Goal: Task Accomplishment & Management: Manage account settings

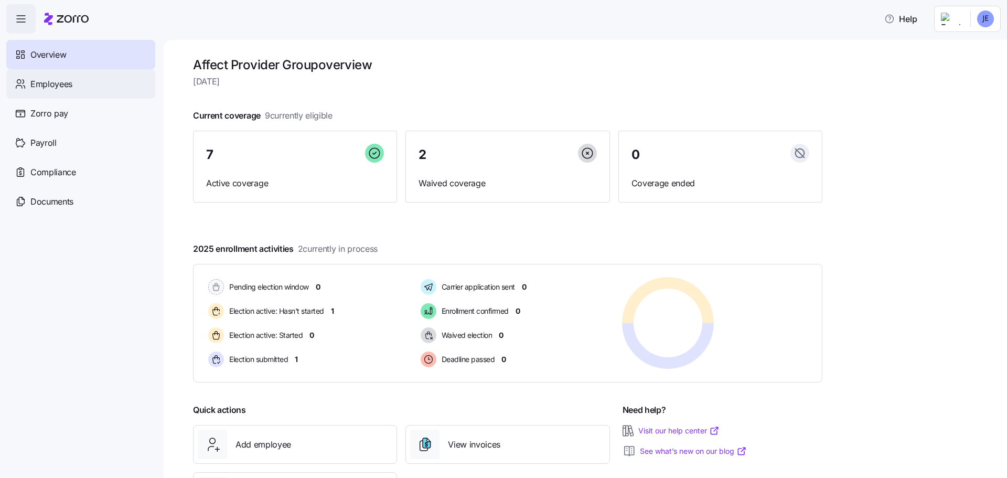
click at [56, 86] on span "Employees" at bounding box center [51, 84] width 42 height 13
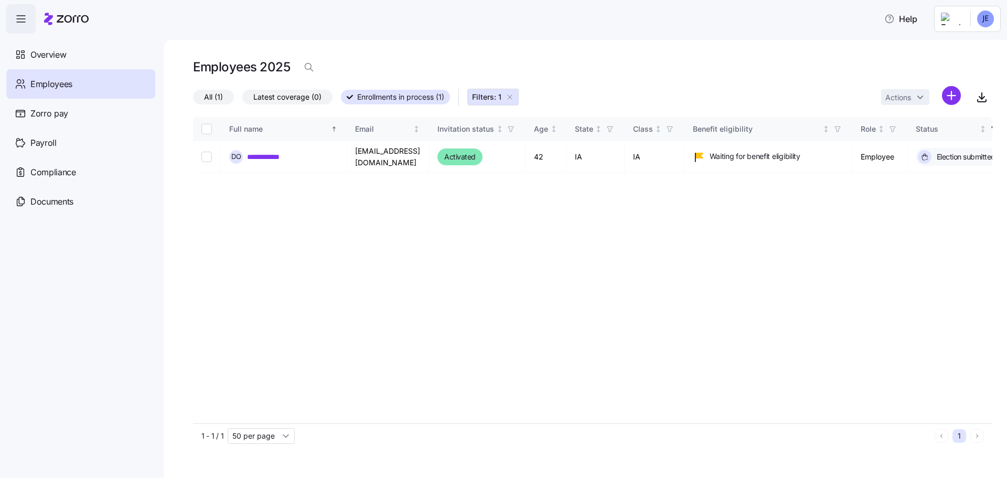
click at [400, 97] on span "Enrollments in process (1)" at bounding box center [400, 97] width 87 height 14
click at [341, 100] on input "Enrollments in process (1)" at bounding box center [341, 100] width 0 height 0
click at [400, 97] on span "Enrollments in process (1)" at bounding box center [400, 97] width 87 height 14
click at [341, 100] on input "Enrollments in process (1)" at bounding box center [341, 100] width 0 height 0
click at [213, 93] on span "All (1)" at bounding box center [213, 97] width 19 height 14
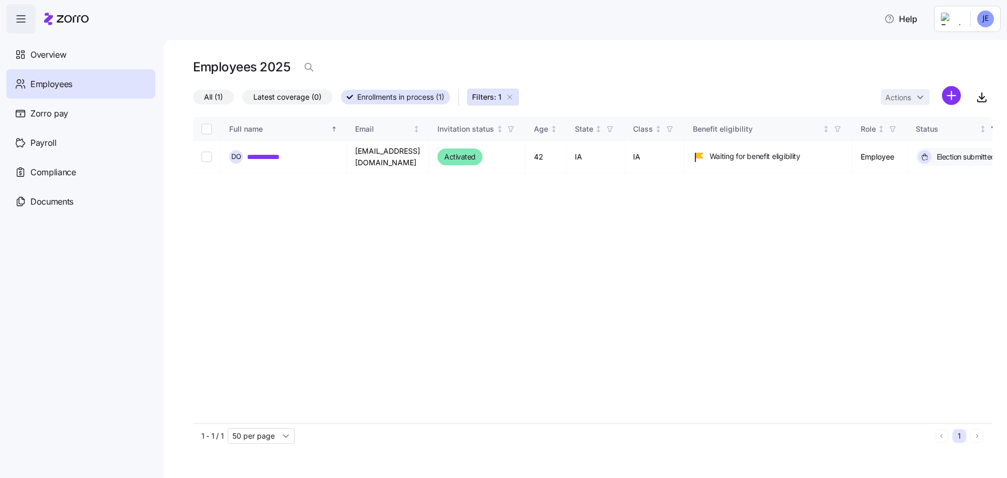
click at [193, 100] on input "All (1)" at bounding box center [193, 100] width 0 height 0
click at [491, 98] on span "Filters: 1" at bounding box center [486, 97] width 29 height 10
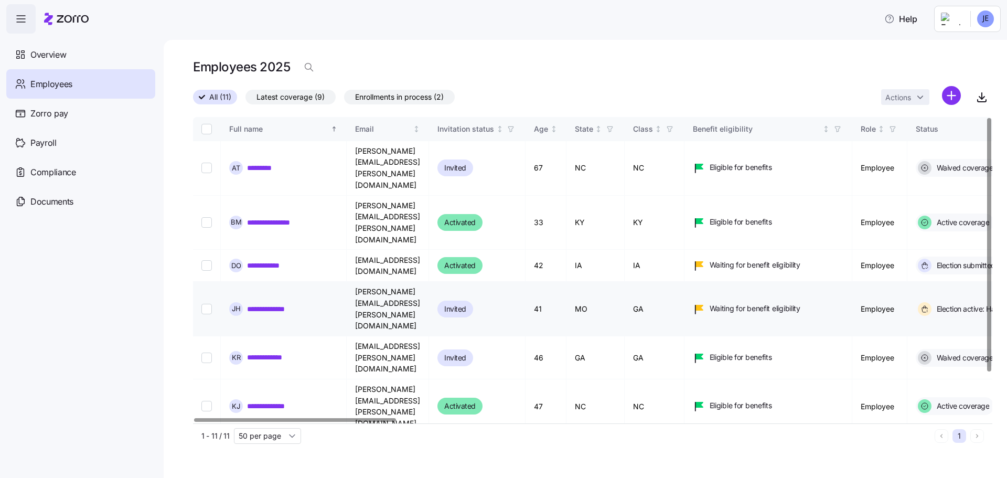
click at [275, 304] on link "**********" at bounding box center [274, 309] width 55 height 10
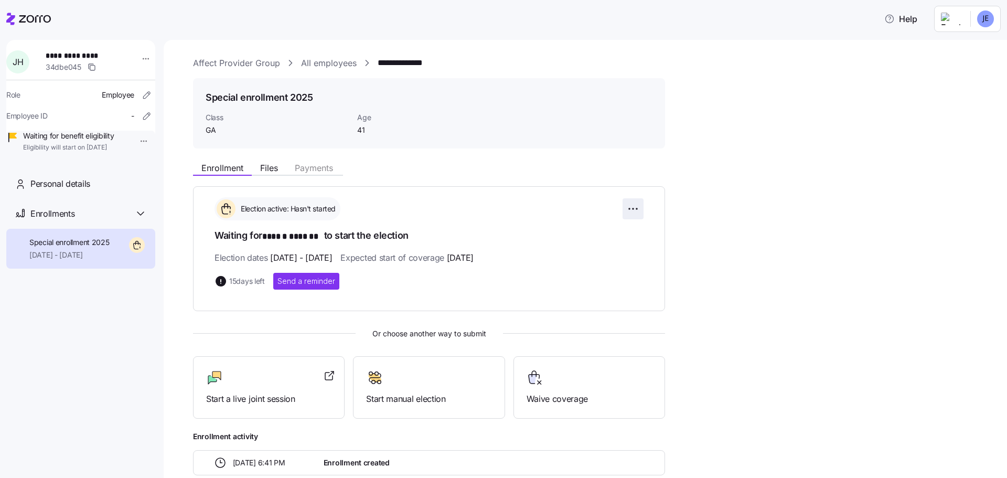
click at [631, 208] on html "**********" at bounding box center [503, 236] width 1007 height 472
click at [432, 212] on html "**********" at bounding box center [503, 236] width 1007 height 472
click at [273, 169] on span "Files" at bounding box center [269, 168] width 18 height 8
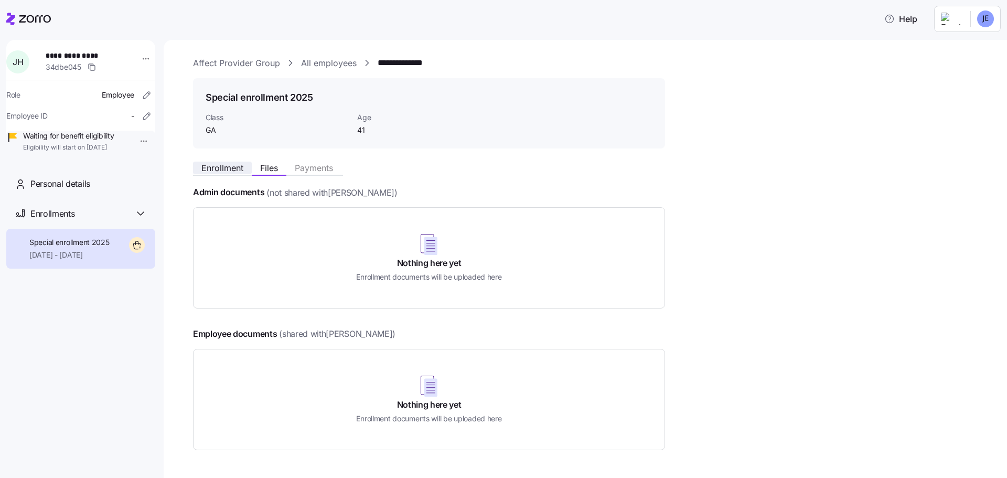
click at [236, 171] on span "Enrollment" at bounding box center [222, 168] width 42 height 8
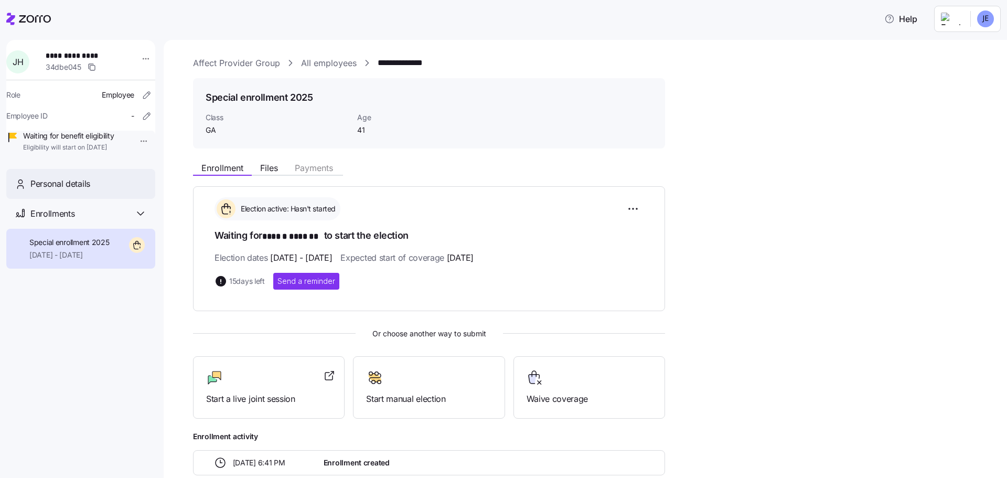
click at [70, 190] on span "Personal details" at bounding box center [60, 183] width 60 height 13
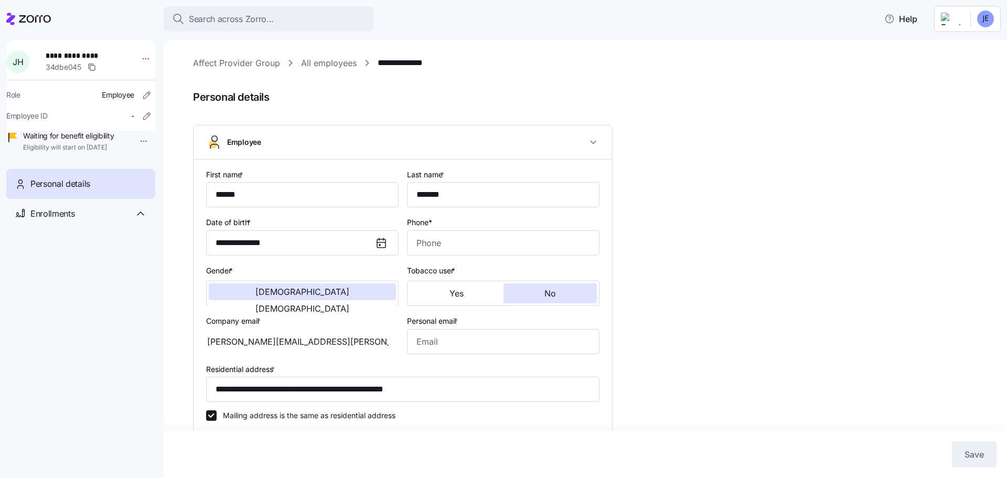
type input "GA"
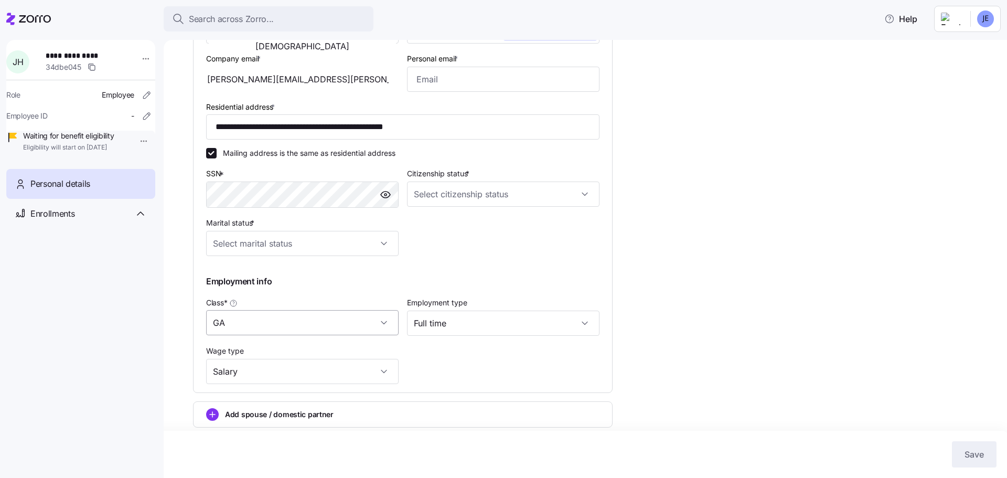
scroll to position [300, 0]
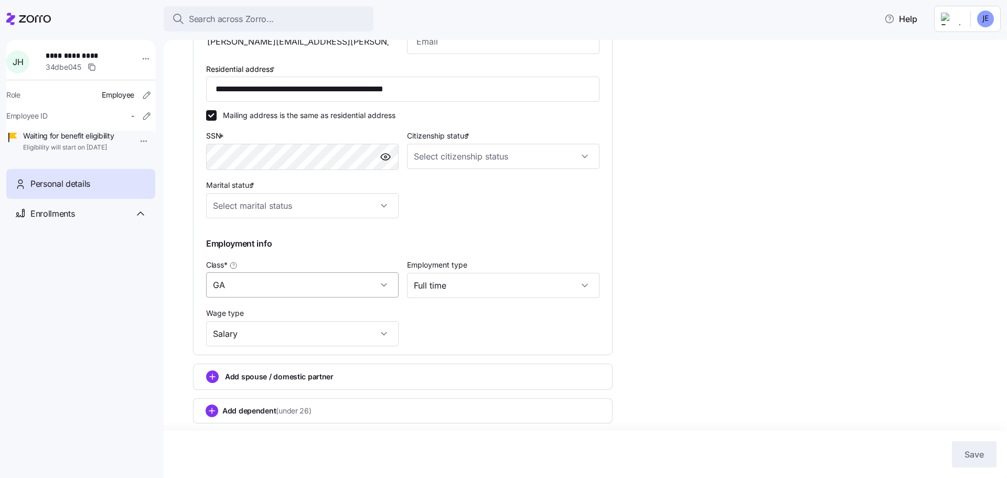
click at [382, 283] on input "GA" at bounding box center [302, 284] width 193 height 25
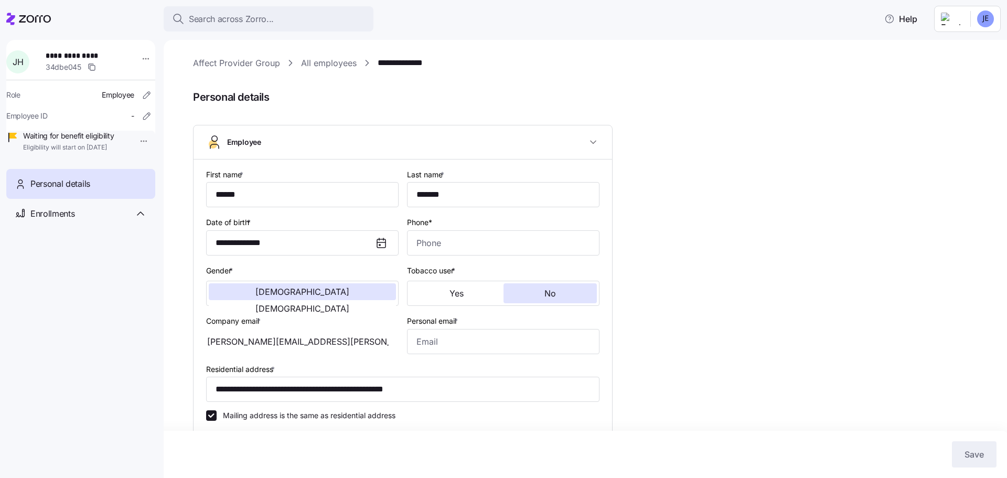
type input "GA"
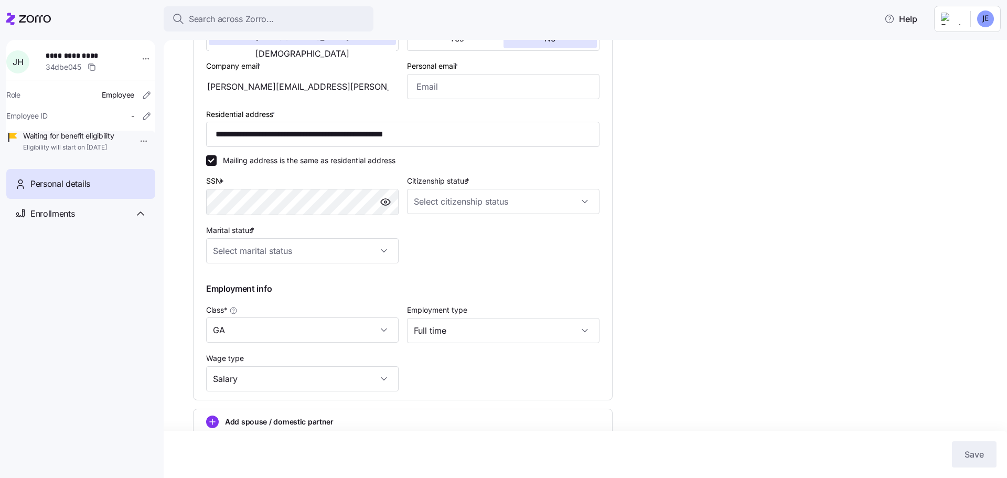
scroll to position [300, 0]
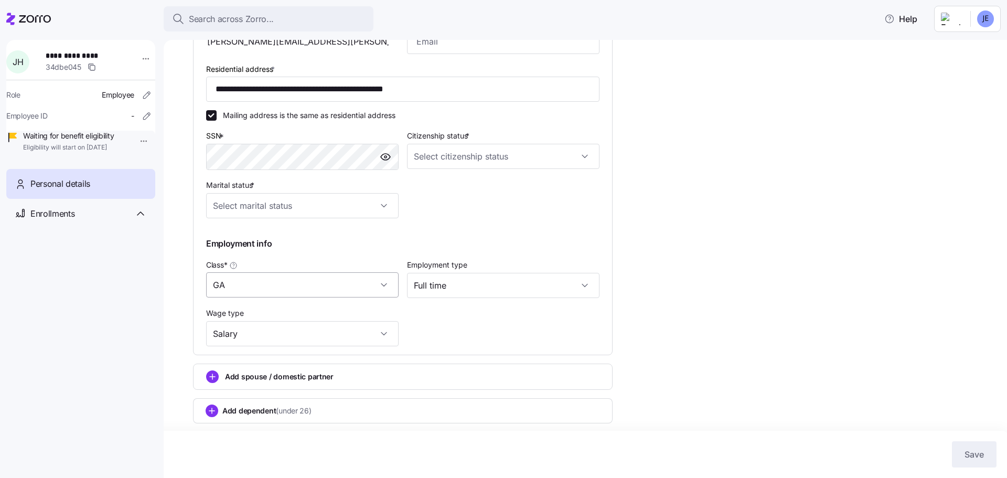
click at [386, 283] on input "GA" at bounding box center [302, 284] width 193 height 25
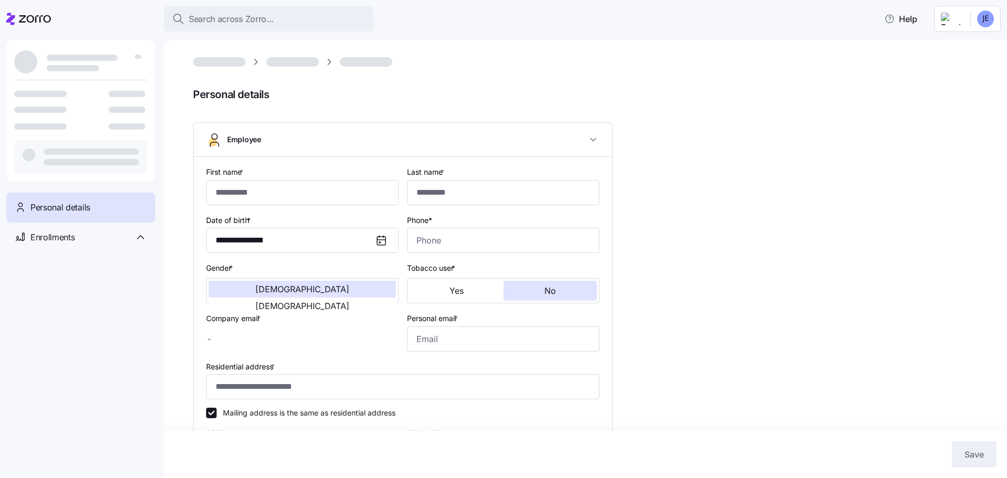
type input "******"
type input "*******"
type input "[PERSON_NAME][EMAIL_ADDRESS][PERSON_NAME][DOMAIN_NAME]"
type input "**********"
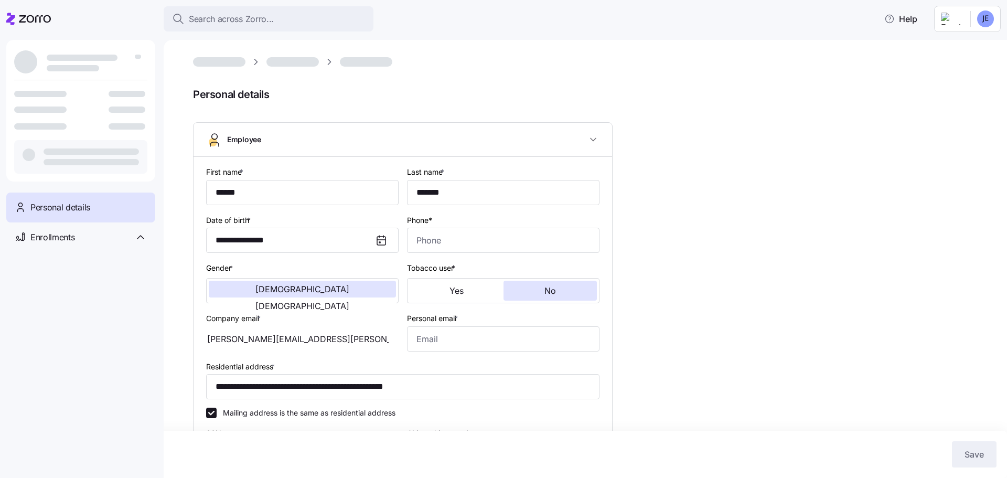
type input "GA"
type input "Full time"
type input "Salary"
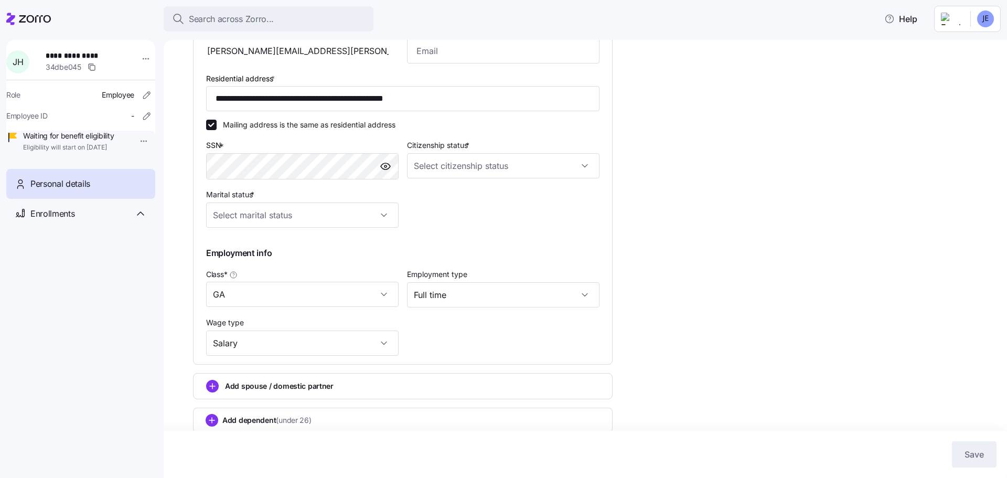
scroll to position [300, 0]
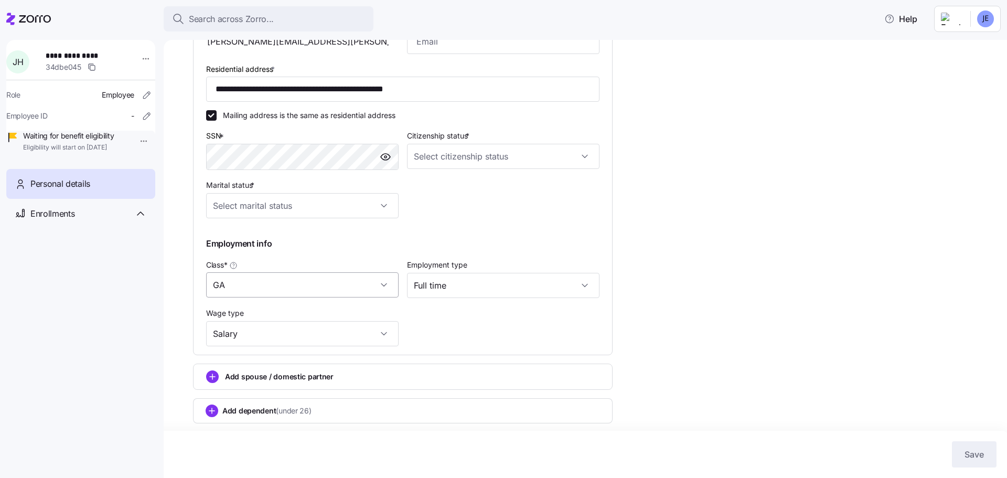
click at [385, 285] on input "GA" at bounding box center [302, 284] width 193 height 25
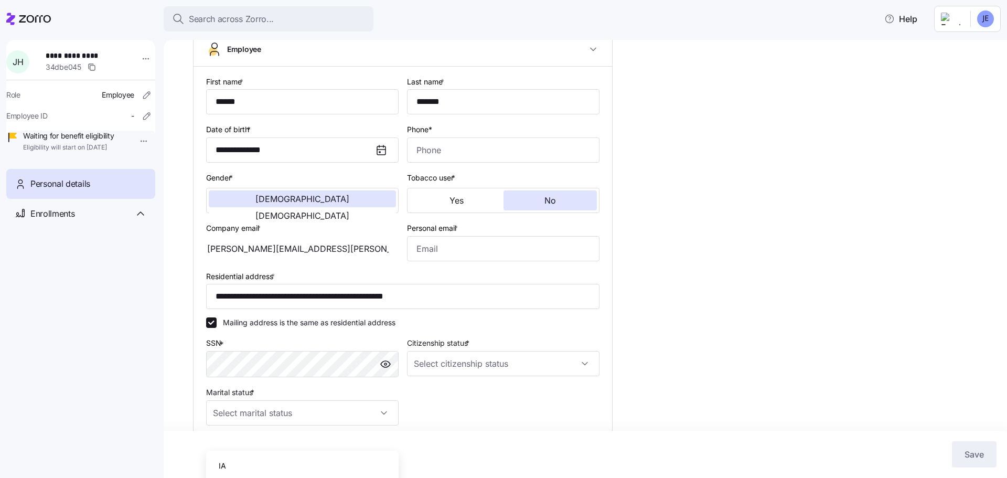
scroll to position [0, 0]
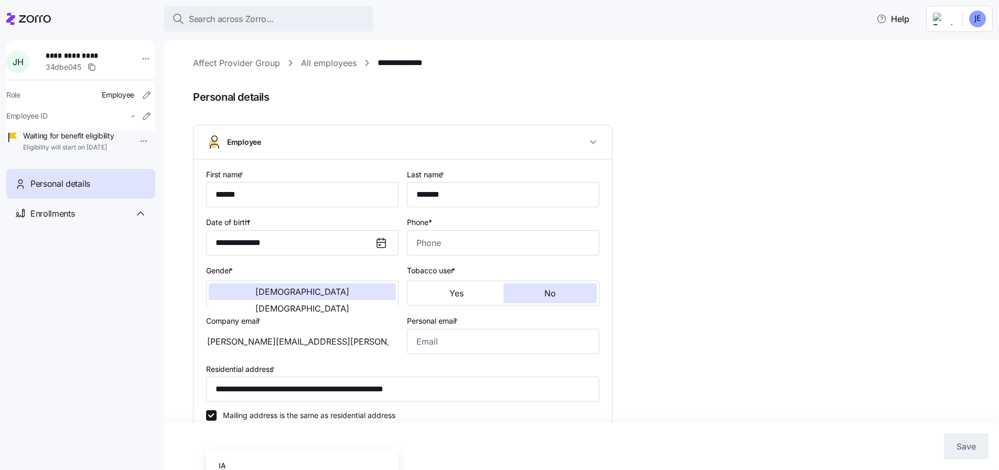
click at [30, 20] on icon at bounding box center [28, 19] width 45 height 13
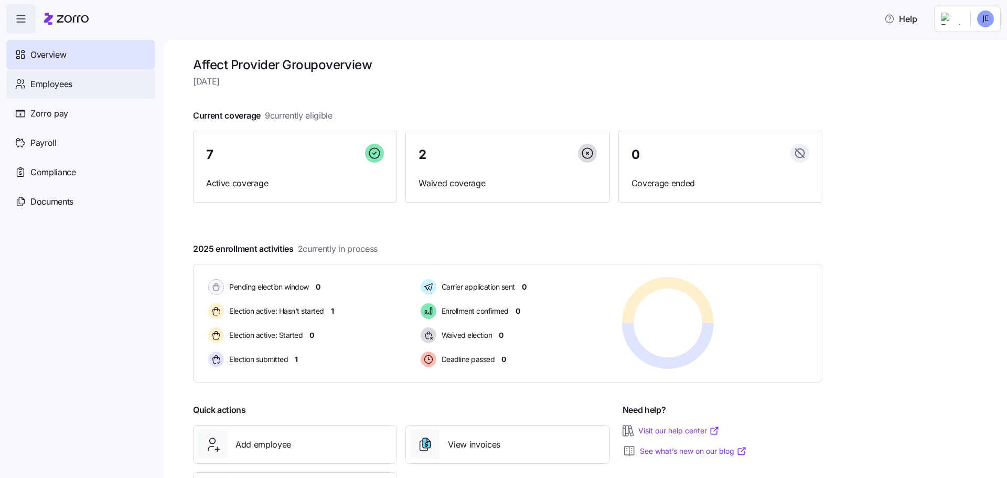
click at [71, 88] on span "Employees" at bounding box center [51, 84] width 42 height 13
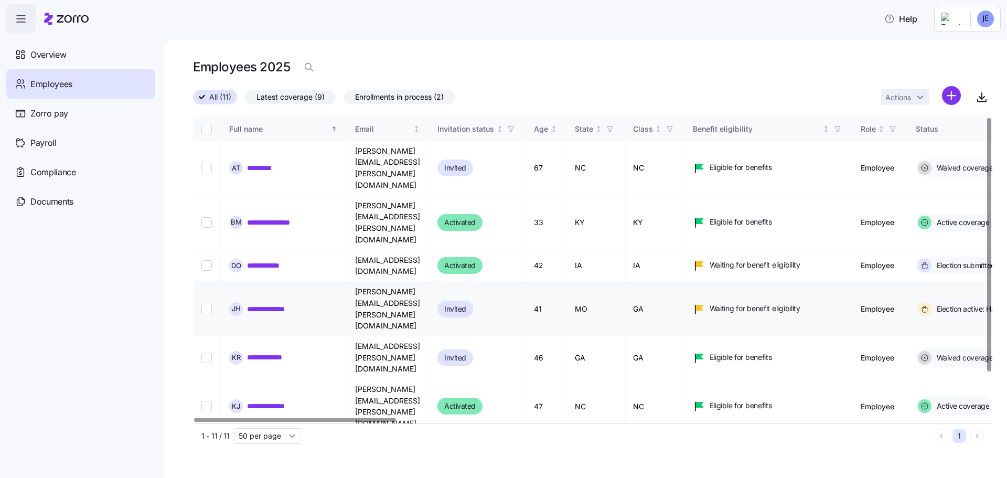
click at [685, 282] on td "GA" at bounding box center [655, 309] width 60 height 55
click at [662, 130] on icon "Not sorted" at bounding box center [658, 128] width 7 height 7
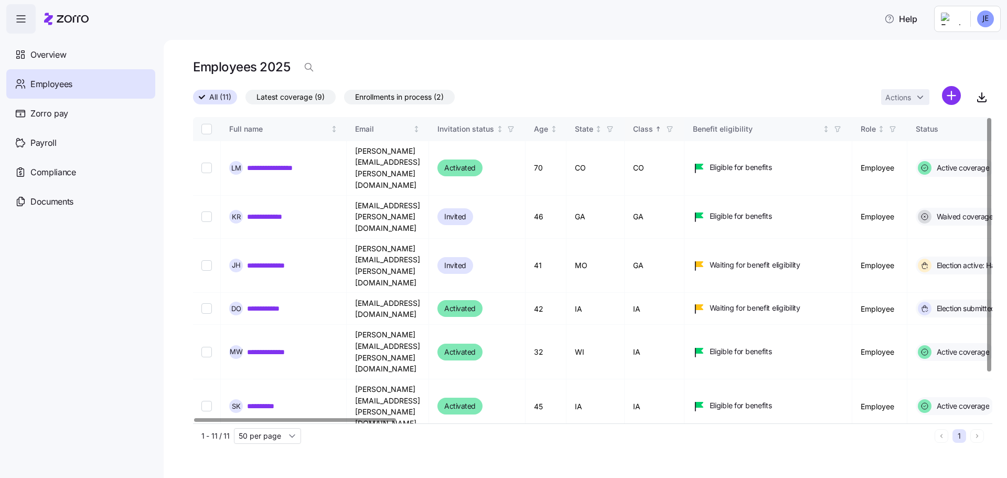
click at [662, 130] on icon "Sorted ascending" at bounding box center [658, 128] width 7 height 7
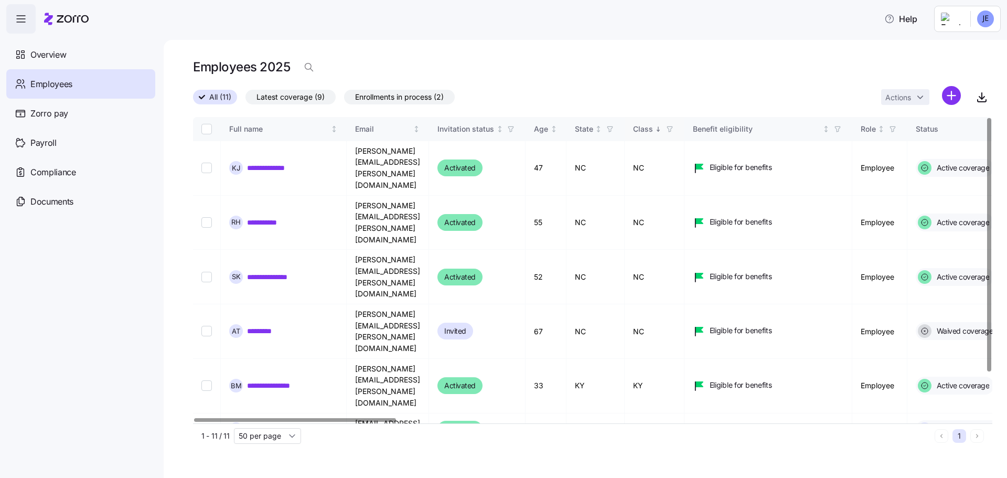
click at [659, 130] on icon "Sorted descending" at bounding box center [658, 130] width 1 height 1
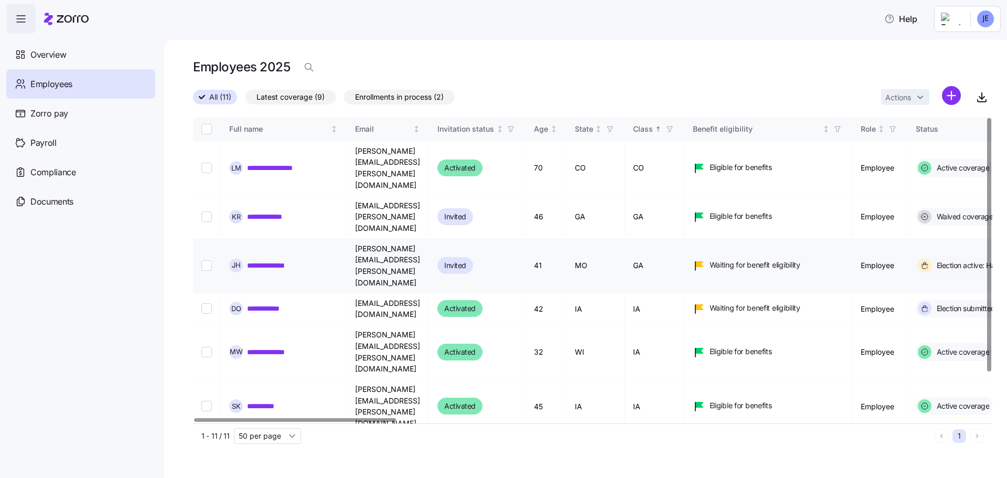
click at [291, 260] on link "**********" at bounding box center [274, 265] width 55 height 10
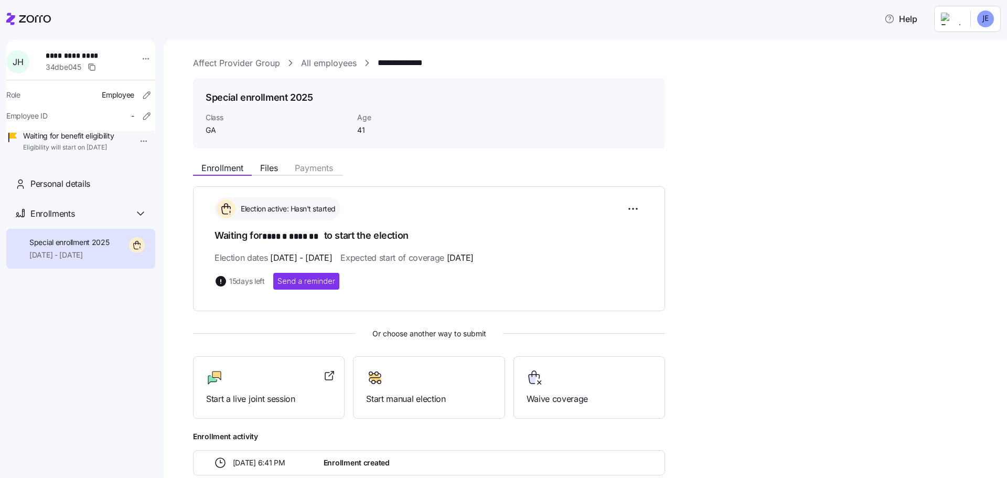
click at [212, 128] on span "GA" at bounding box center [277, 130] width 143 height 10
click at [143, 220] on icon at bounding box center [140, 213] width 13 height 13
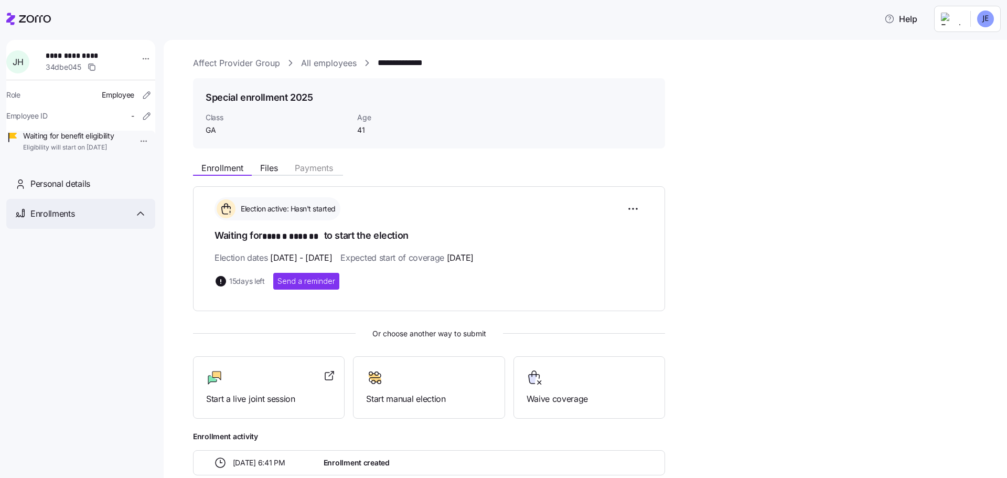
click at [143, 220] on icon at bounding box center [140, 213] width 13 height 13
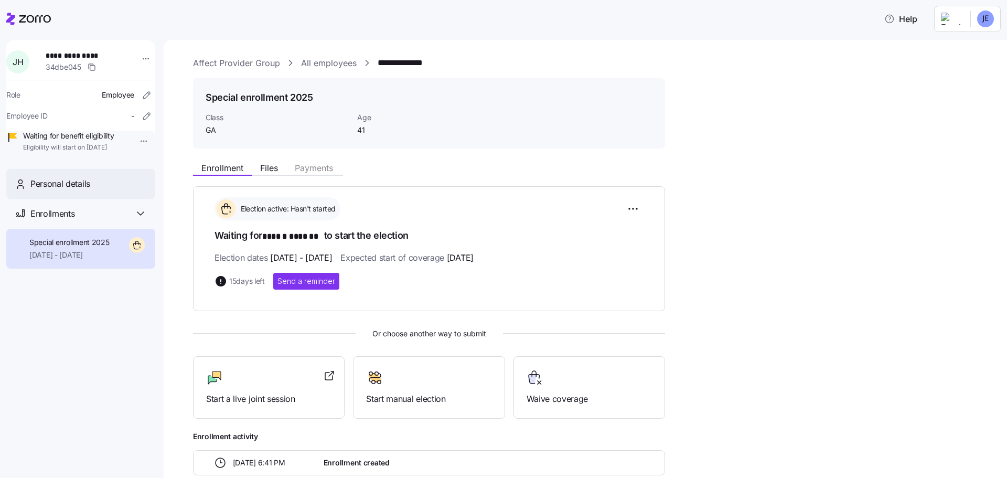
click at [76, 190] on span "Personal details" at bounding box center [60, 183] width 60 height 13
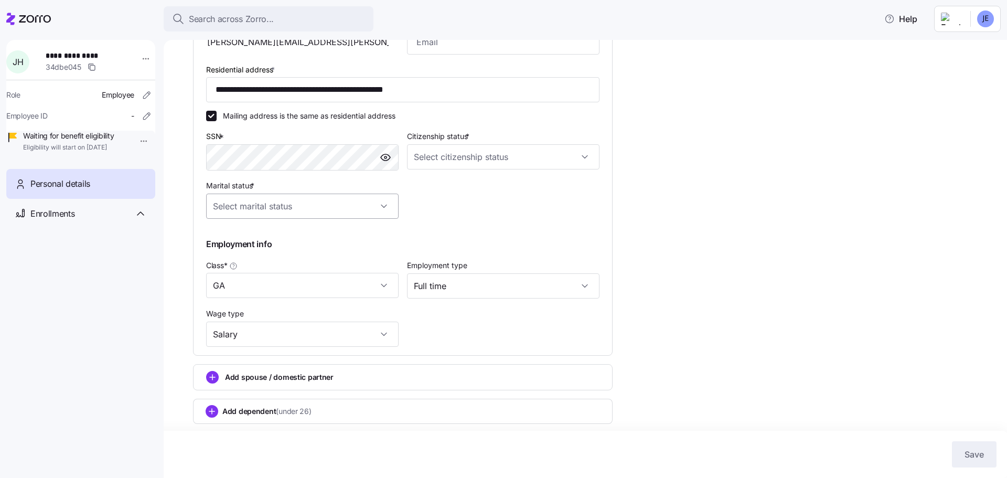
scroll to position [300, 0]
click at [384, 285] on input "GA" at bounding box center [302, 284] width 193 height 25
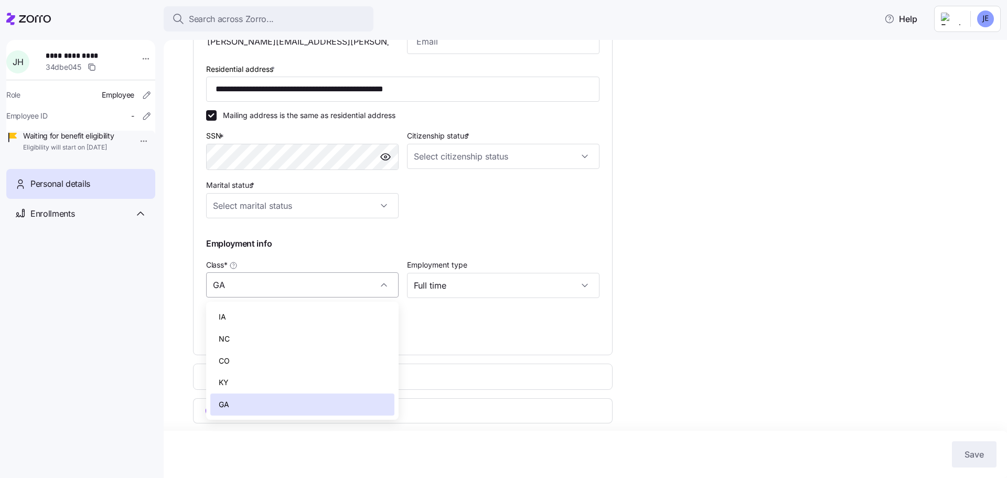
click at [382, 285] on div "GA" at bounding box center [302, 284] width 193 height 25
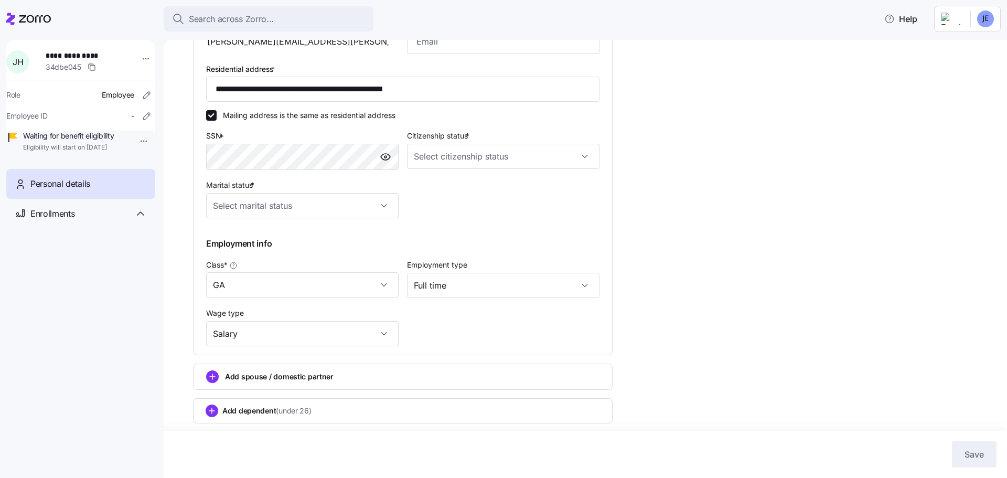
click at [45, 17] on icon at bounding box center [35, 18] width 32 height 7
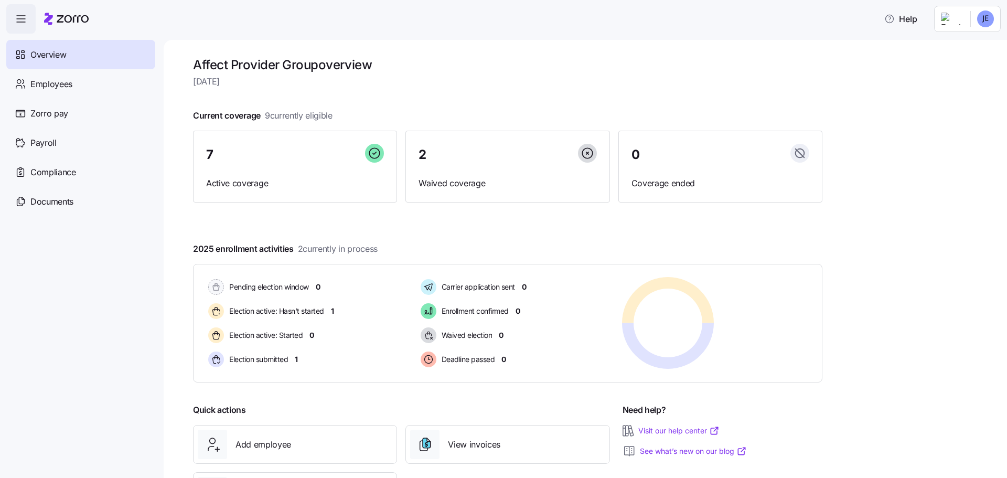
click at [18, 22] on icon "button" at bounding box center [21, 19] width 13 height 13
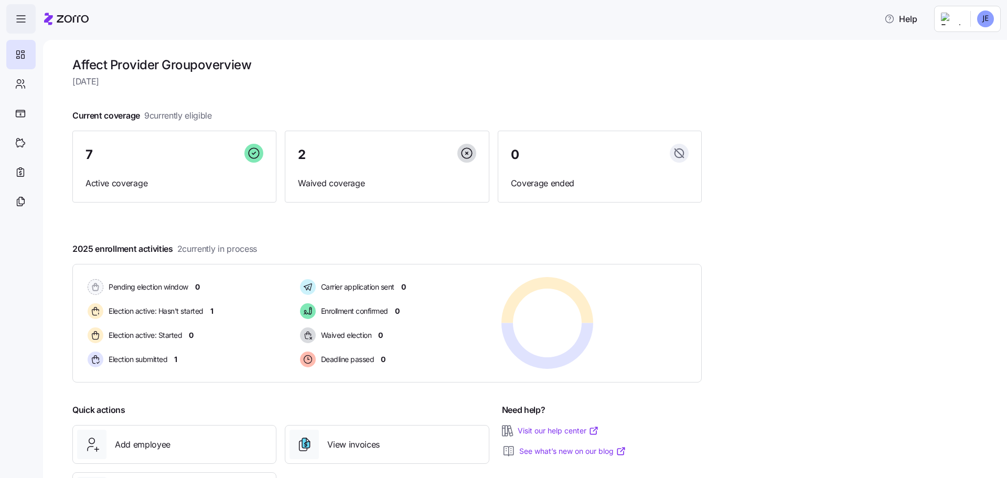
click at [19, 20] on icon "button" at bounding box center [21, 19] width 13 height 13
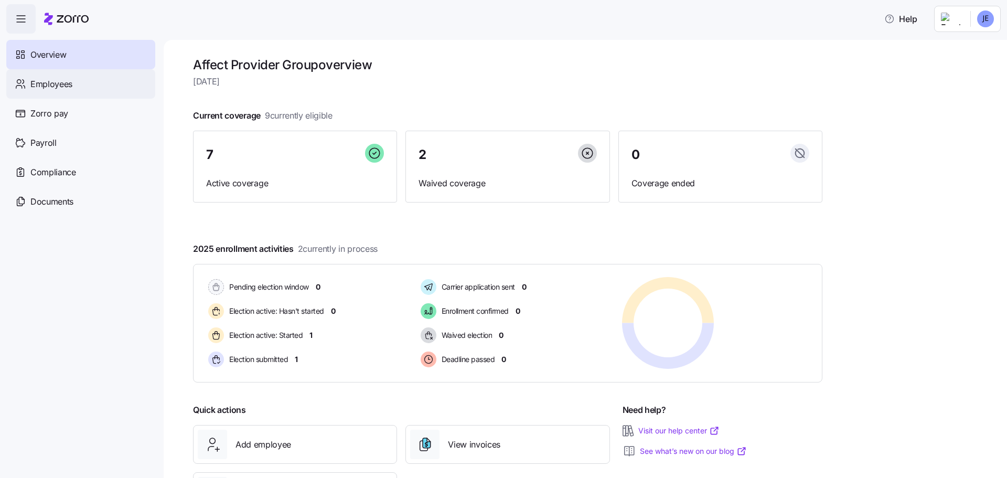
click at [52, 85] on span "Employees" at bounding box center [51, 84] width 42 height 13
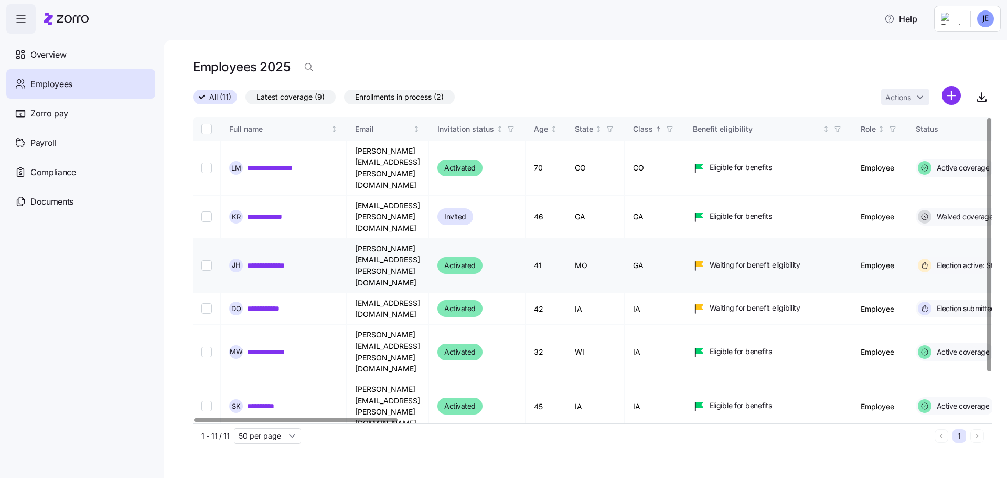
click at [275, 260] on link "**********" at bounding box center [274, 265] width 55 height 10
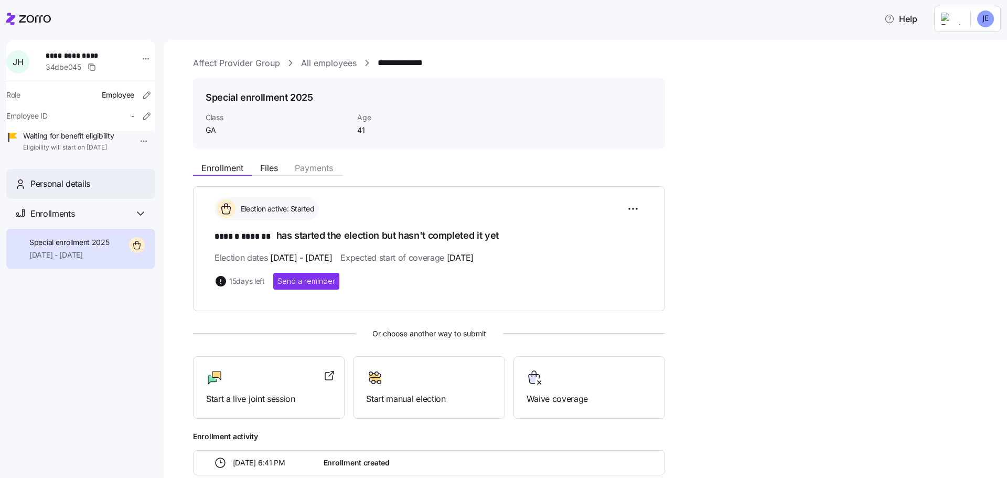
click at [73, 190] on span "Personal details" at bounding box center [60, 183] width 60 height 13
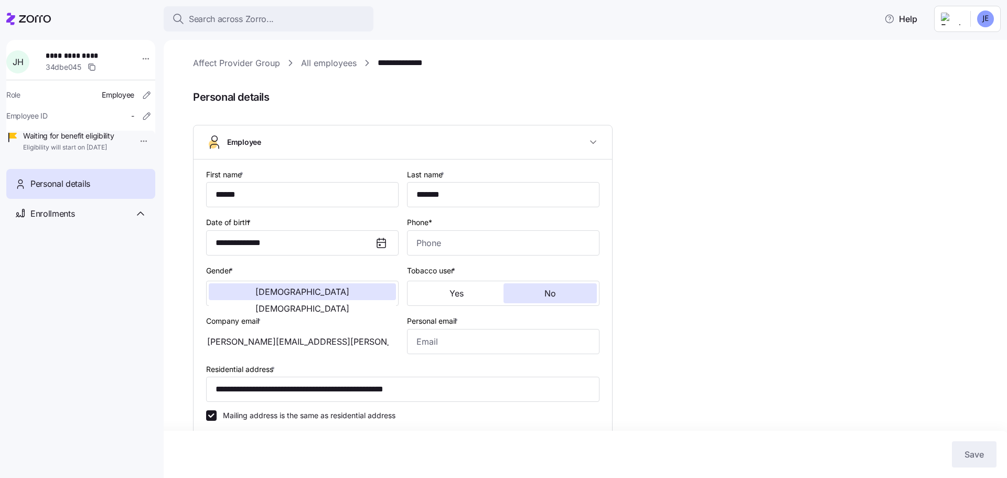
type input "GA"
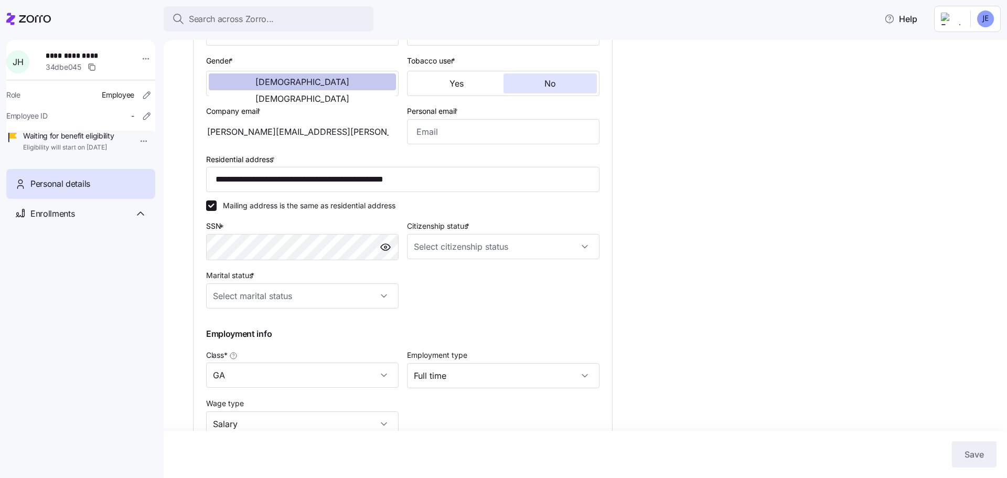
scroll to position [300, 0]
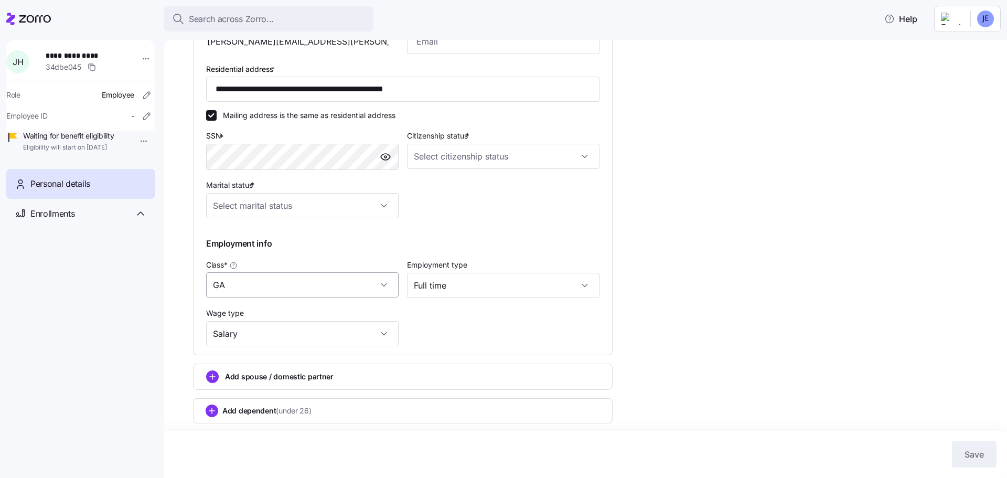
click at [382, 283] on input "GA" at bounding box center [302, 284] width 193 height 25
click at [436, 330] on div "**********" at bounding box center [403, 107] width 402 height 487
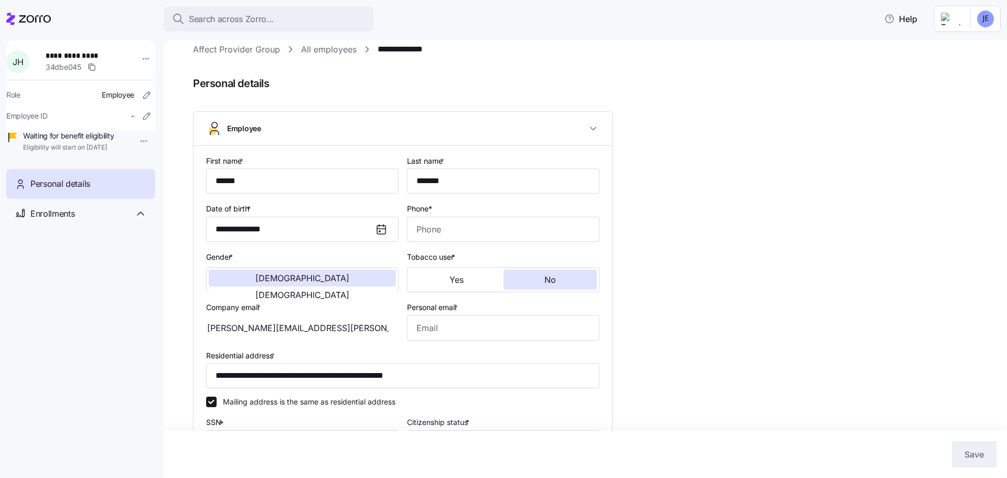
scroll to position [0, 0]
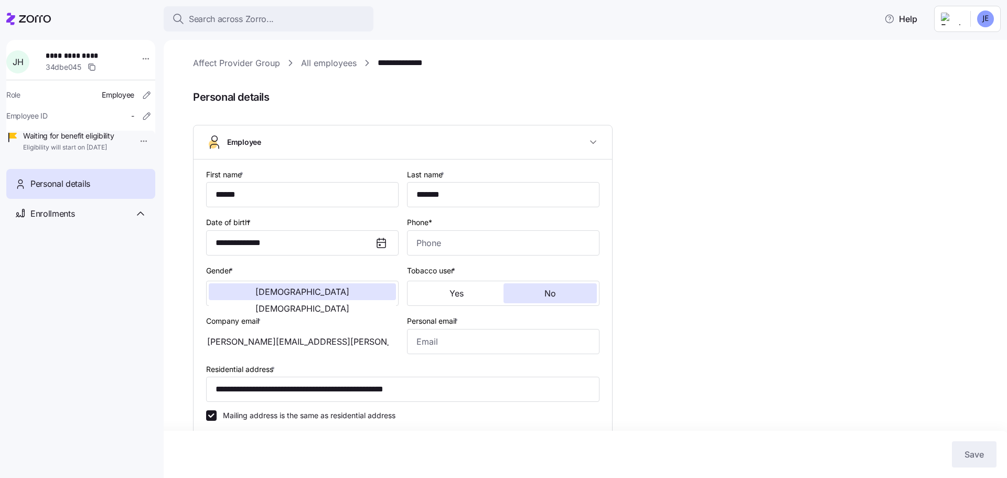
click at [29, 24] on icon at bounding box center [28, 19] width 45 height 13
